Goal: Check status: Check status

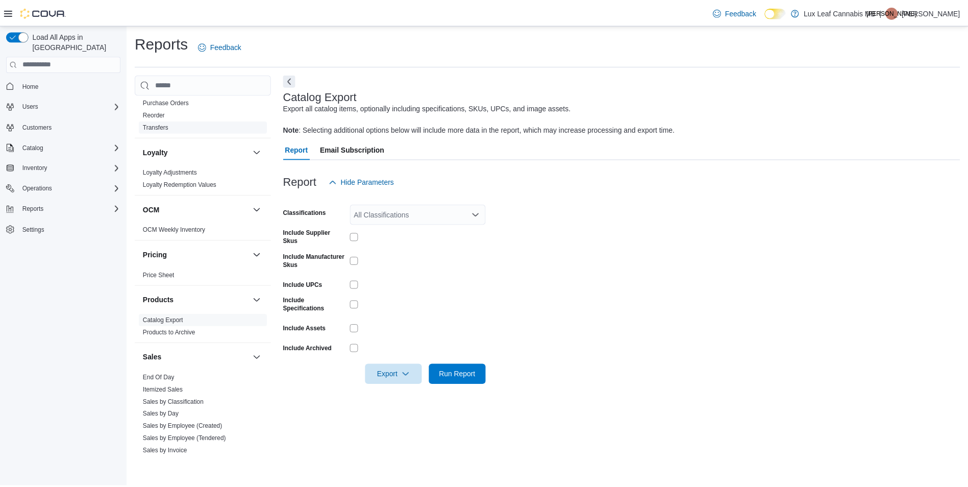
scroll to position [306, 0]
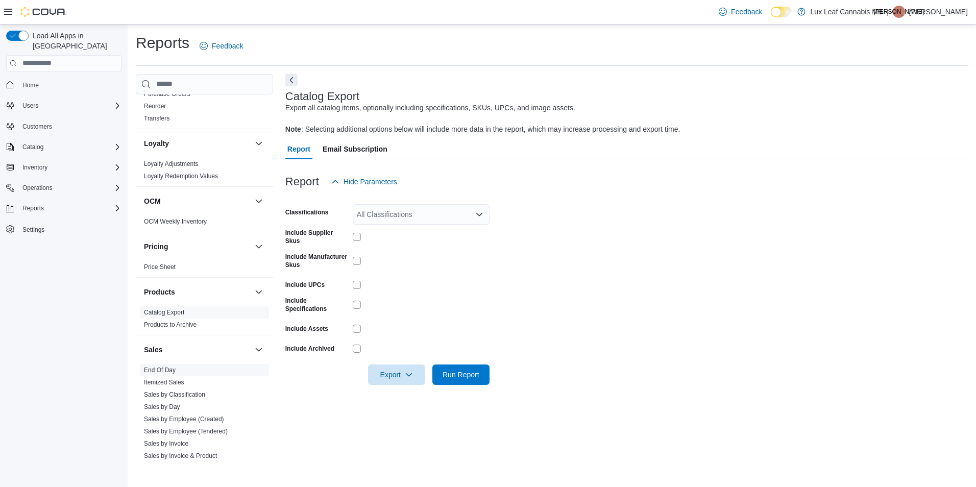
click at [161, 370] on link "End Of Day" at bounding box center [160, 369] width 32 height 7
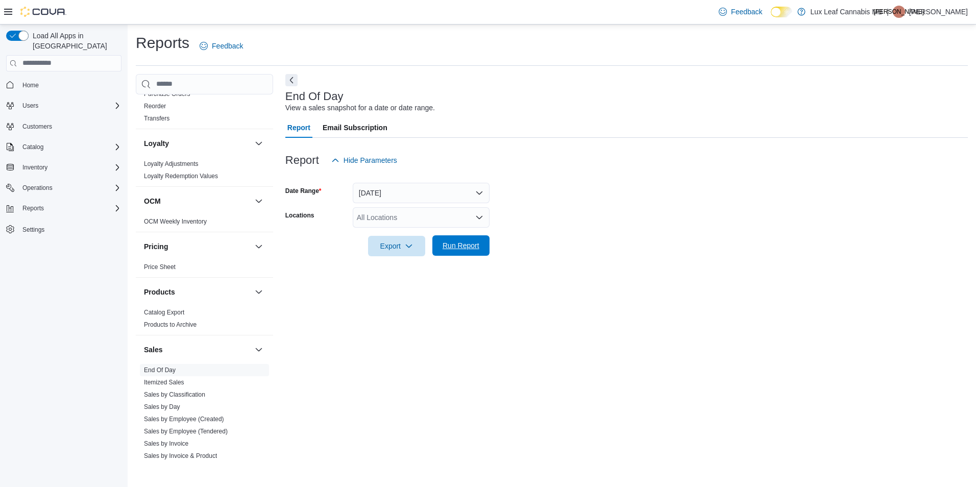
click at [473, 251] on span "Run Report" at bounding box center [460, 245] width 45 height 20
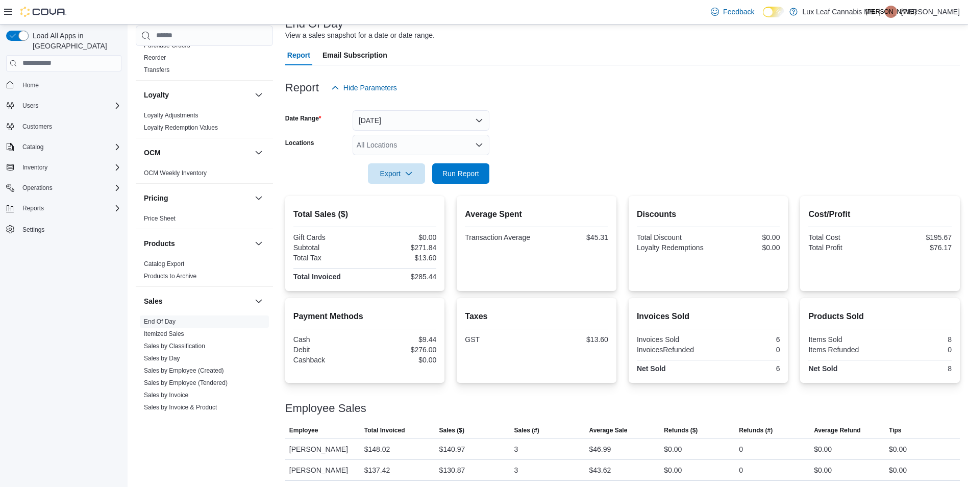
scroll to position [75, 0]
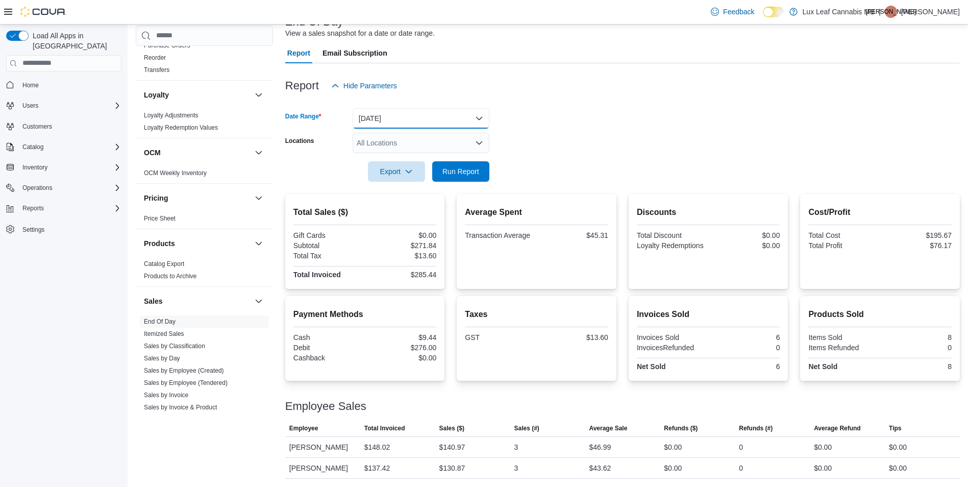
click at [445, 113] on button "[DATE]" at bounding box center [421, 118] width 137 height 20
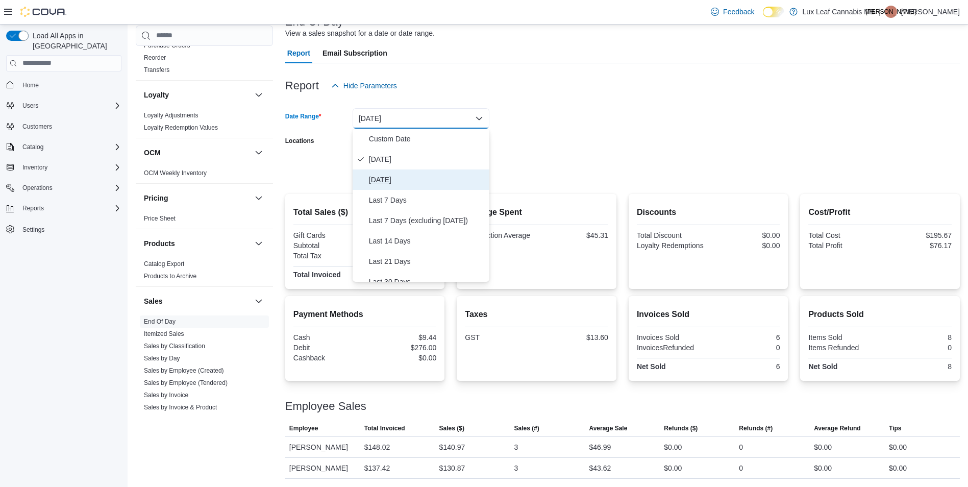
click at [389, 178] on span "[DATE]" at bounding box center [427, 180] width 116 height 12
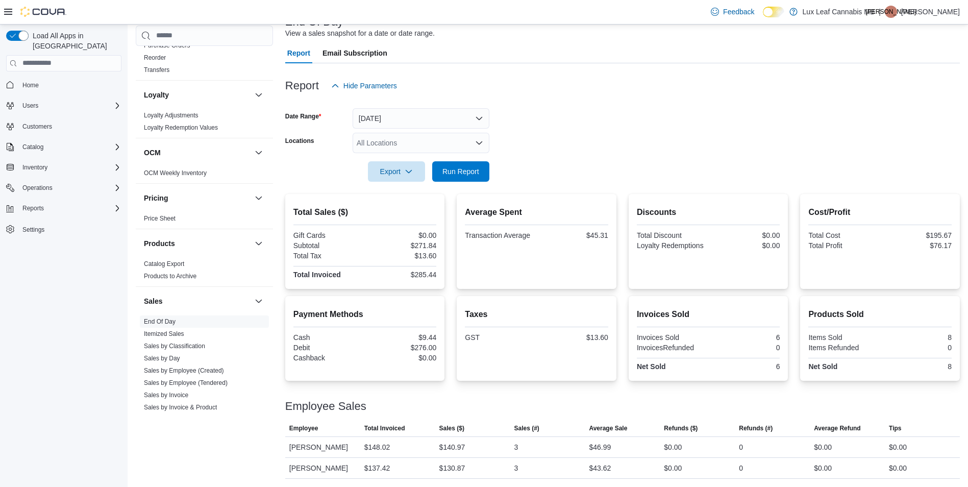
click at [604, 146] on form "Date Range [DATE] Locations All Locations Export Run Report" at bounding box center [622, 139] width 675 height 86
click at [476, 171] on span "Run Report" at bounding box center [460, 171] width 37 height 10
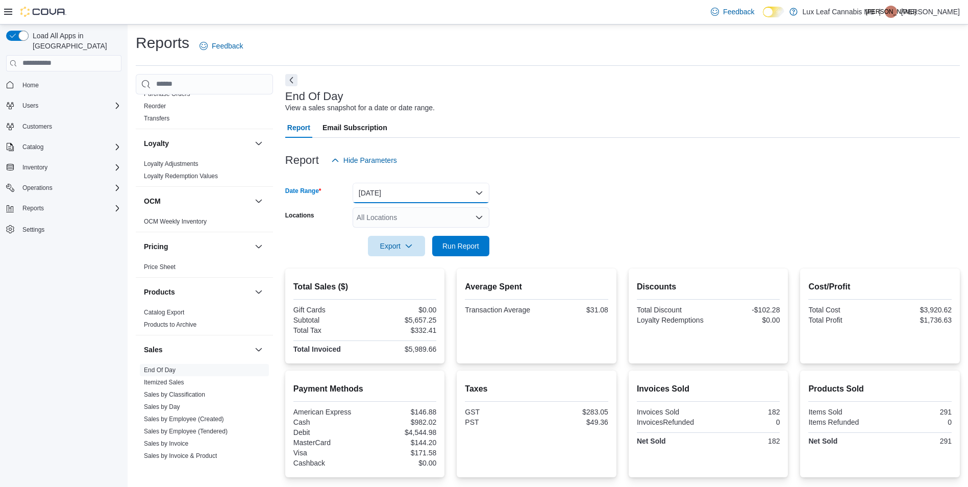
click at [442, 197] on button "[DATE]" at bounding box center [421, 193] width 137 height 20
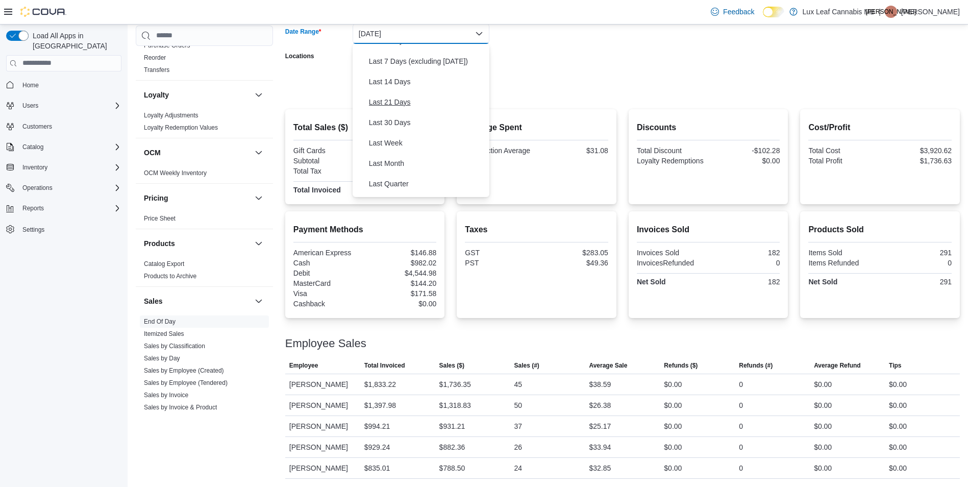
scroll to position [153, 0]
click at [401, 148] on span "Month To Date" at bounding box center [427, 146] width 116 height 12
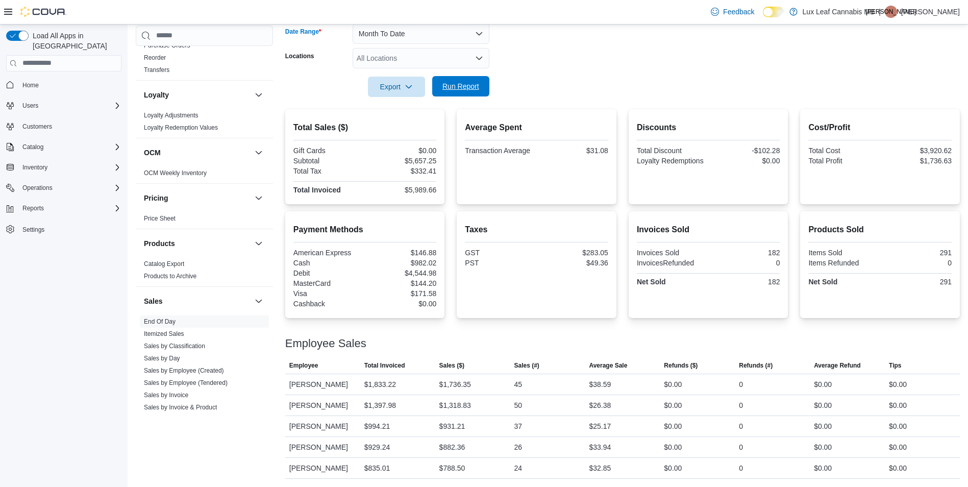
click at [478, 95] on span "Run Report" at bounding box center [460, 86] width 45 height 20
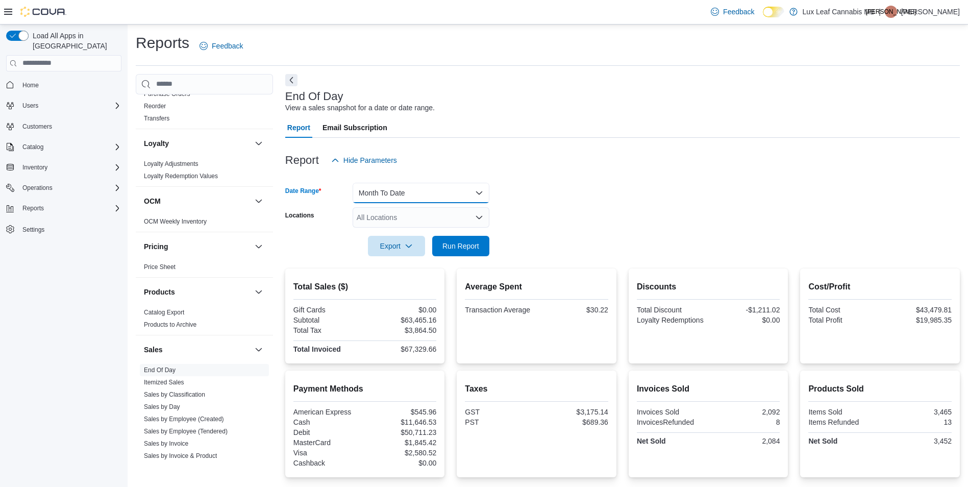
click at [485, 185] on button "Month To Date" at bounding box center [421, 193] width 137 height 20
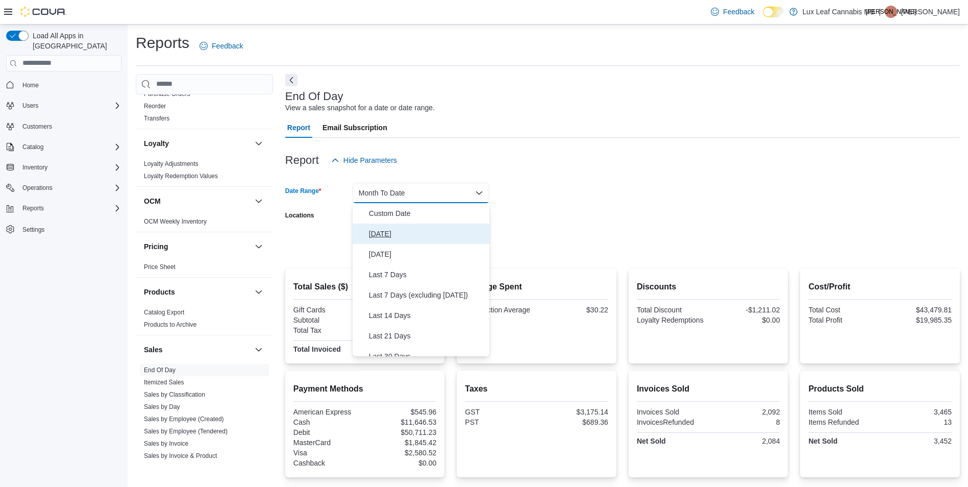
click at [448, 229] on span "[DATE]" at bounding box center [427, 234] width 116 height 12
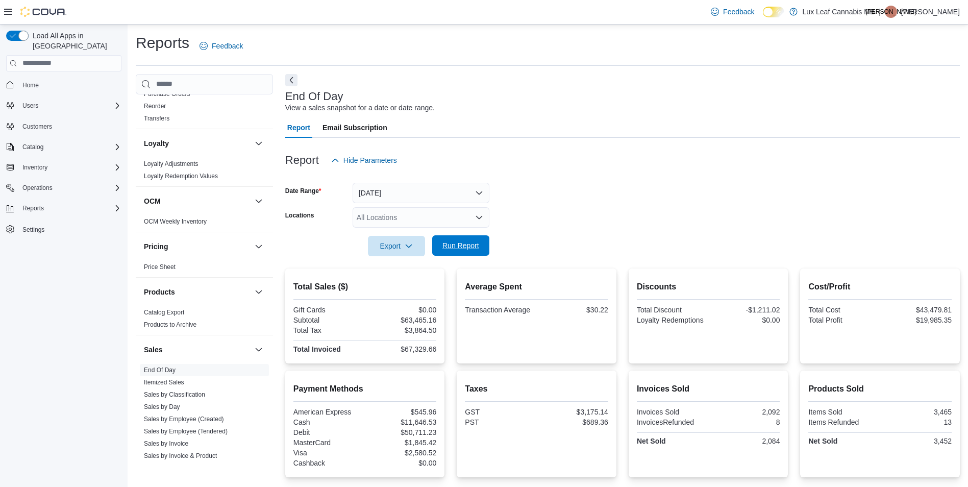
click at [484, 249] on button "Run Report" at bounding box center [460, 245] width 57 height 20
